Goal: Find specific page/section: Find specific page/section

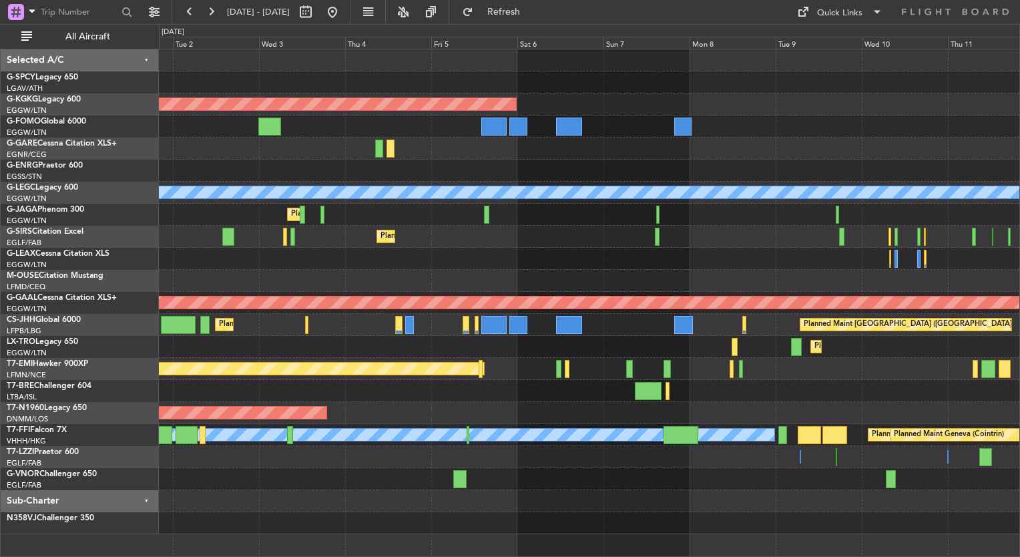
click at [298, 236] on div "Planned Maint Athens ([PERSON_NAME] Intl) AOG Maint [GEOGRAPHIC_DATA] ([GEOGRAP…" at bounding box center [589, 291] width 860 height 484
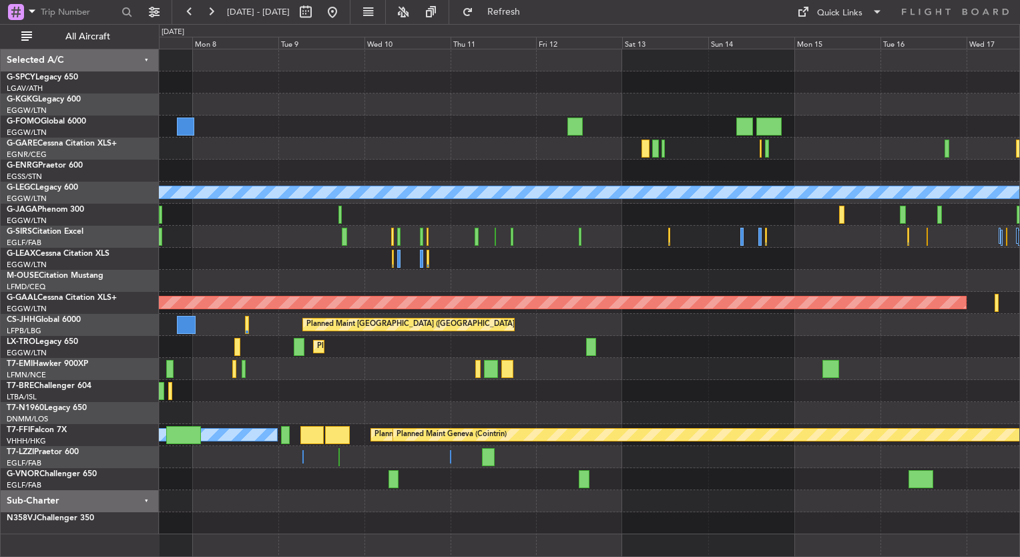
click at [302, 169] on div "AOG Maint [GEOGRAPHIC_DATA] (Ataturk) A/C Unavailable [GEOGRAPHIC_DATA] ([GEOGR…" at bounding box center [589, 291] width 860 height 484
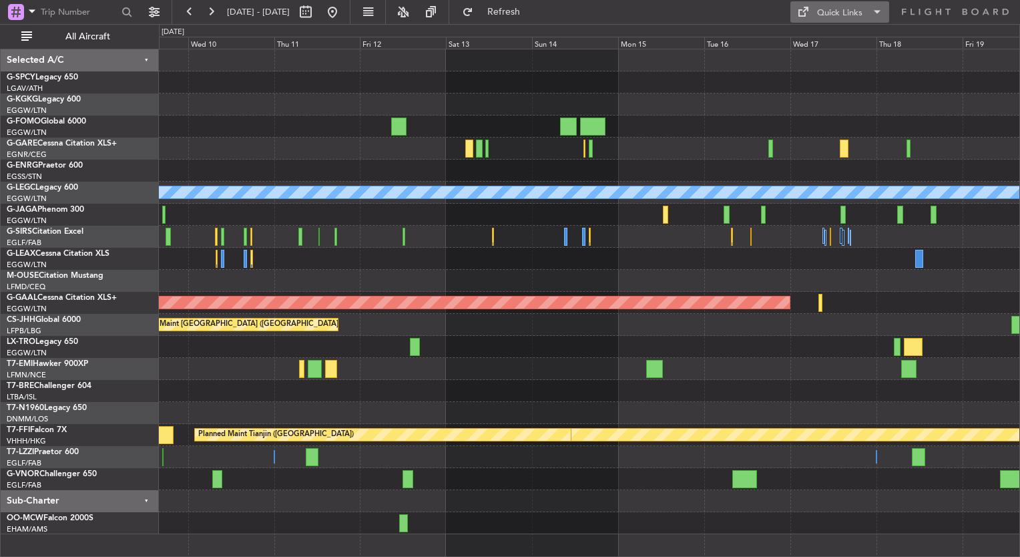
click at [805, 17] on span at bounding box center [802, 12] width 16 height 16
click at [833, 39] on button "Trip Builder" at bounding box center [840, 44] width 100 height 32
click at [343, 4] on button at bounding box center [332, 11] width 21 height 21
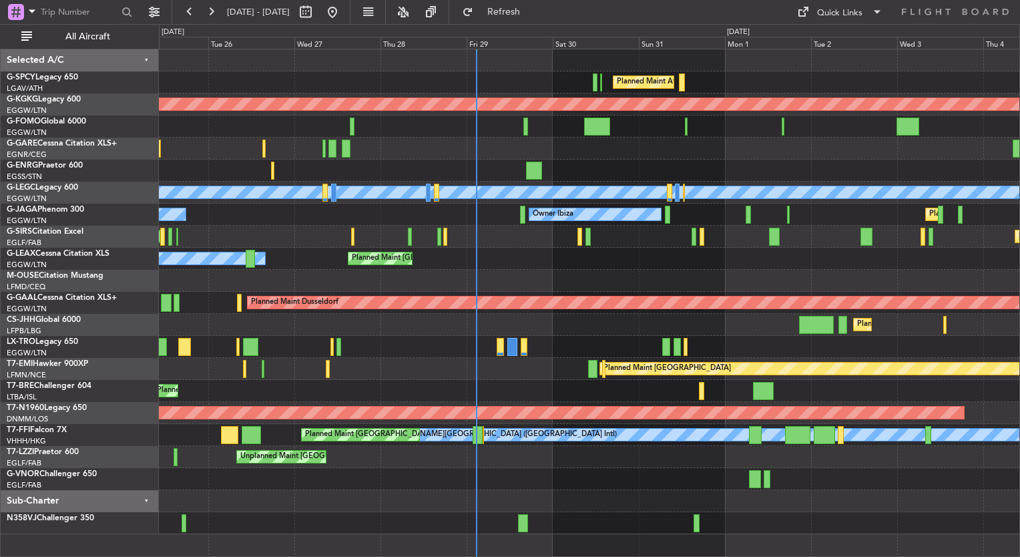
click at [198, 138] on div "Planned Maint Athens ([PERSON_NAME] Intl) AOG Maint [GEOGRAPHIC_DATA] ([GEOGRAP…" at bounding box center [589, 291] width 860 height 484
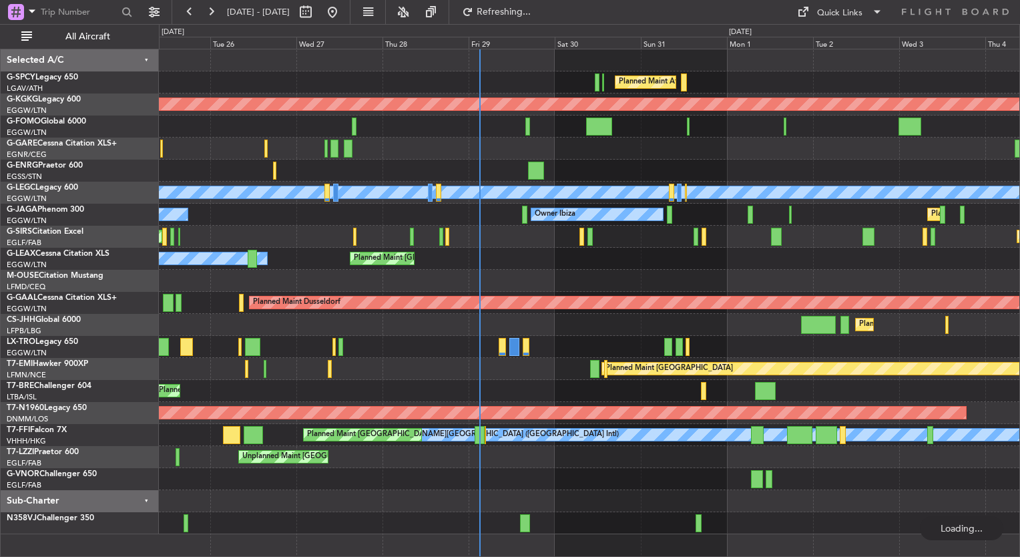
click at [121, 260] on div "Planned Maint Athens ([PERSON_NAME] Intl) AOG Maint [GEOGRAPHIC_DATA] ([GEOGRAP…" at bounding box center [510, 290] width 1020 height 533
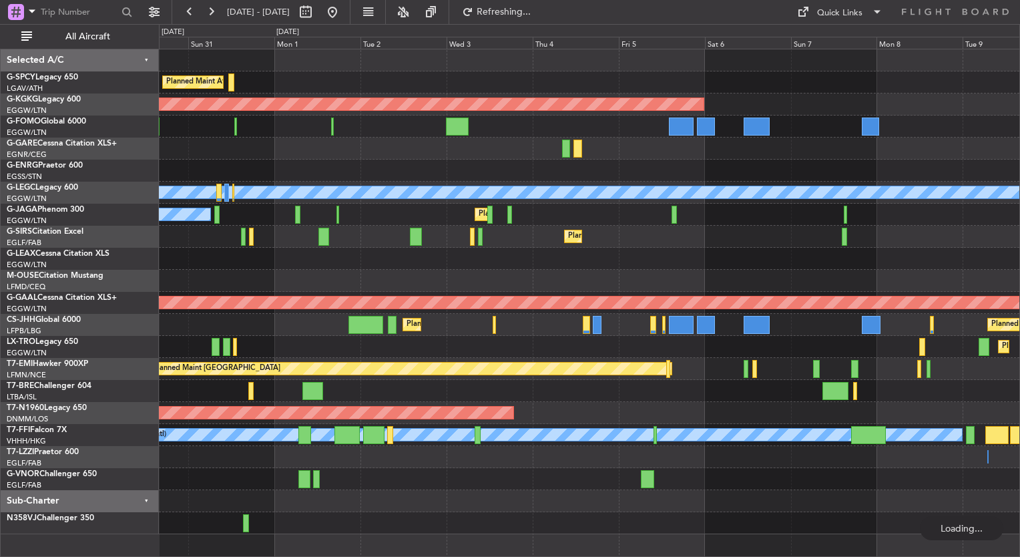
click at [119, 266] on div "Planned Maint Athens ([PERSON_NAME] Intl) AOG Maint [GEOGRAPHIC_DATA] ([GEOGRAP…" at bounding box center [510, 290] width 1020 height 533
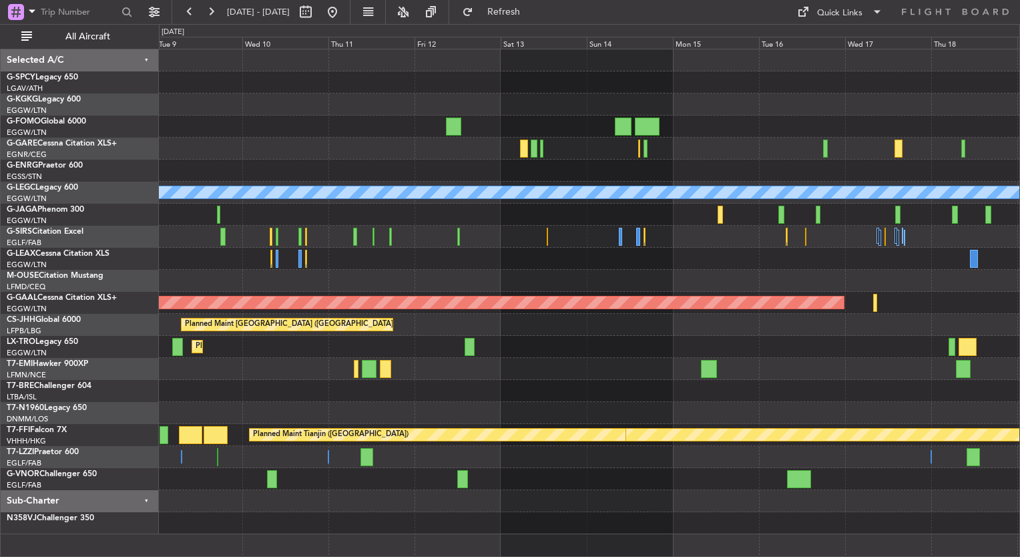
click at [113, 247] on div "A/C Unavailable [GEOGRAPHIC_DATA] ([GEOGRAPHIC_DATA]) Planned [GEOGRAPHIC_DATA]…" at bounding box center [510, 290] width 1020 height 533
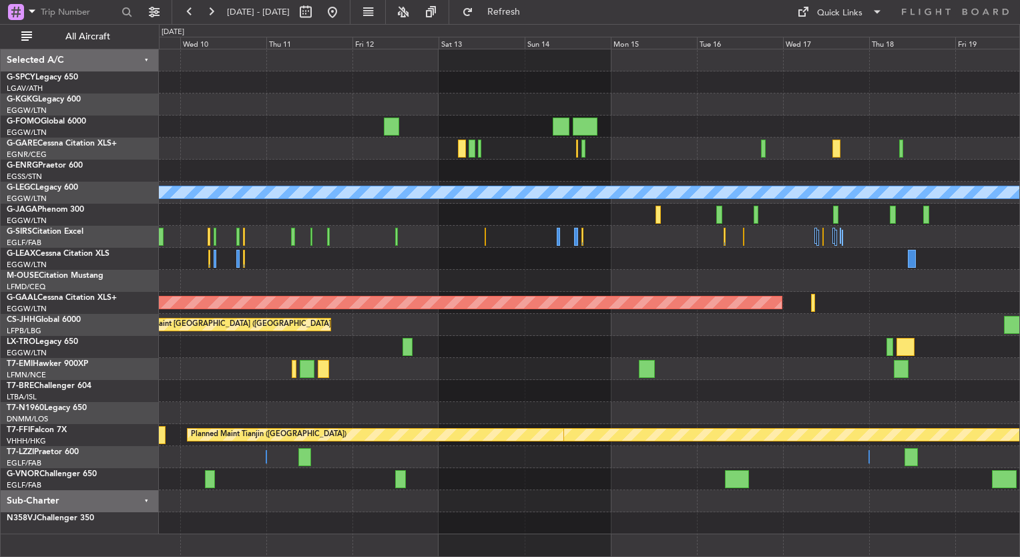
click at [436, 278] on div at bounding box center [589, 281] width 860 height 22
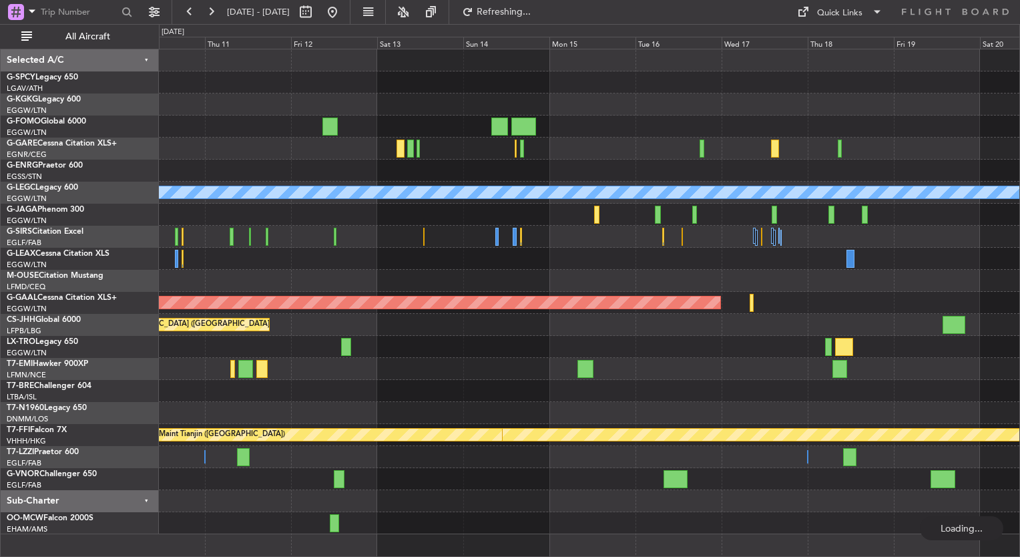
click at [527, 166] on div "A/C Unavailable [GEOGRAPHIC_DATA] ([GEOGRAPHIC_DATA]) Planned [GEOGRAPHIC_DATA]…" at bounding box center [589, 291] width 860 height 484
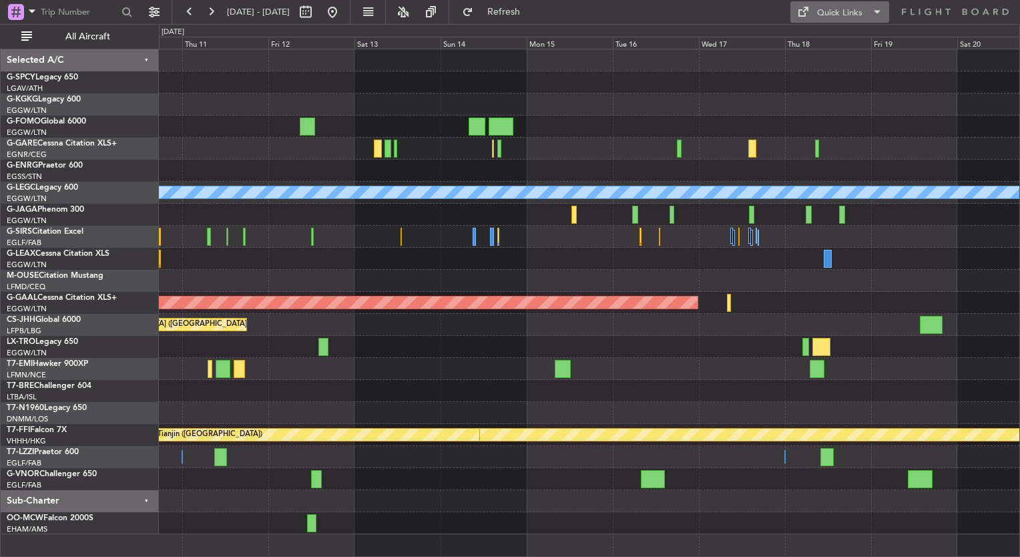
click at [821, 5] on button "Quick Links" at bounding box center [839, 11] width 99 height 21
click at [831, 45] on button "Trip Builder" at bounding box center [840, 44] width 100 height 32
click at [343, 16] on button at bounding box center [332, 11] width 21 height 21
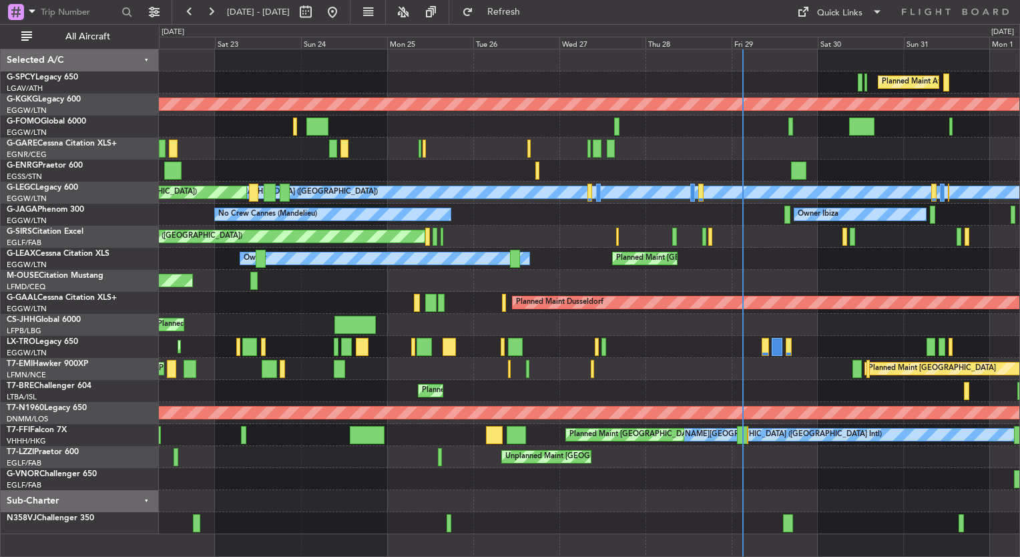
click at [686, 502] on div at bounding box center [589, 501] width 860 height 22
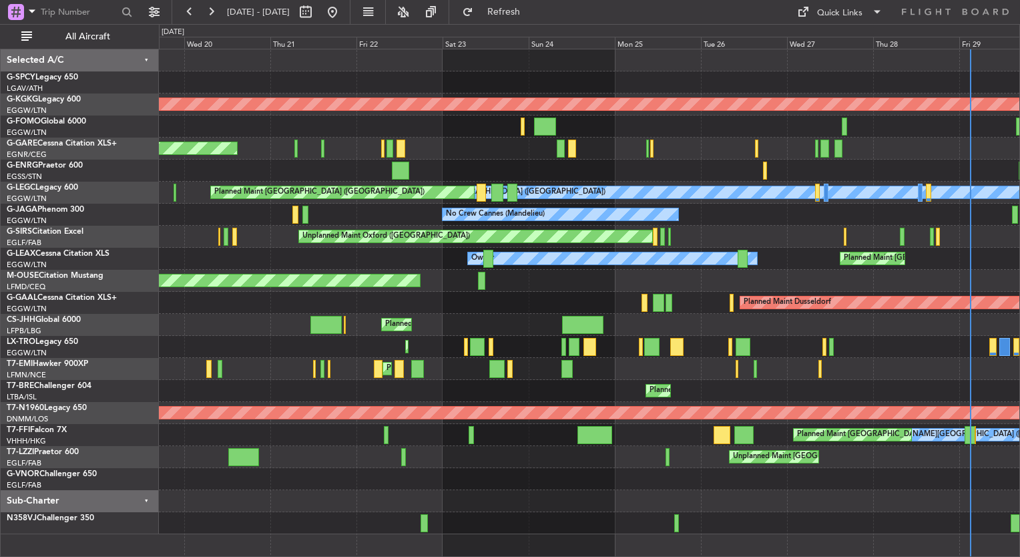
click at [590, 512] on div "Planned Maint Athens ([PERSON_NAME] Intl) AOG Maint [GEOGRAPHIC_DATA] ([GEOGRAP…" at bounding box center [589, 291] width 860 height 484
